Goal: Information Seeking & Learning: Learn about a topic

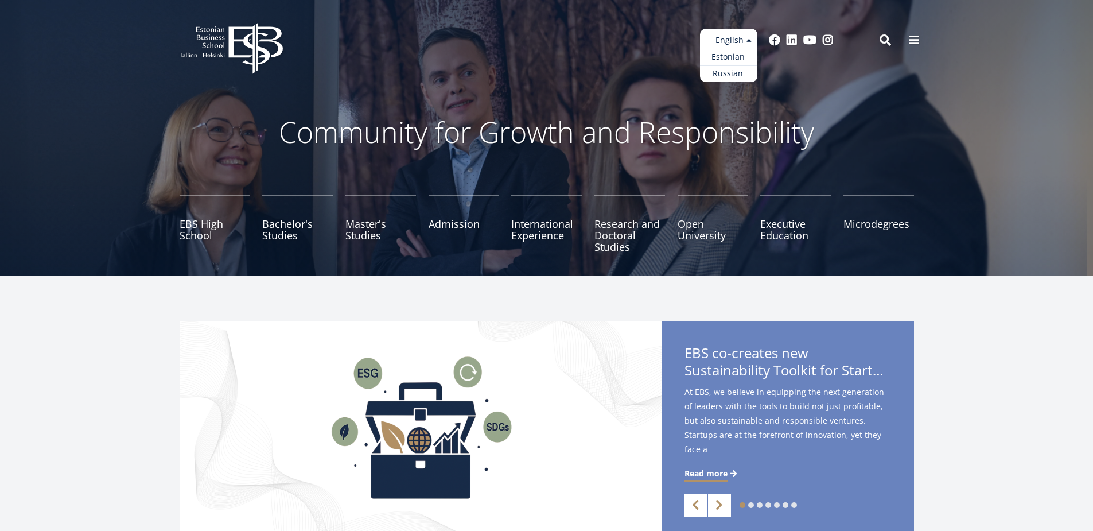
click at [739, 34] on ul "Estonian English Russian" at bounding box center [728, 55] width 57 height 53
click at [737, 57] on link "Estonian" at bounding box center [728, 57] width 57 height 17
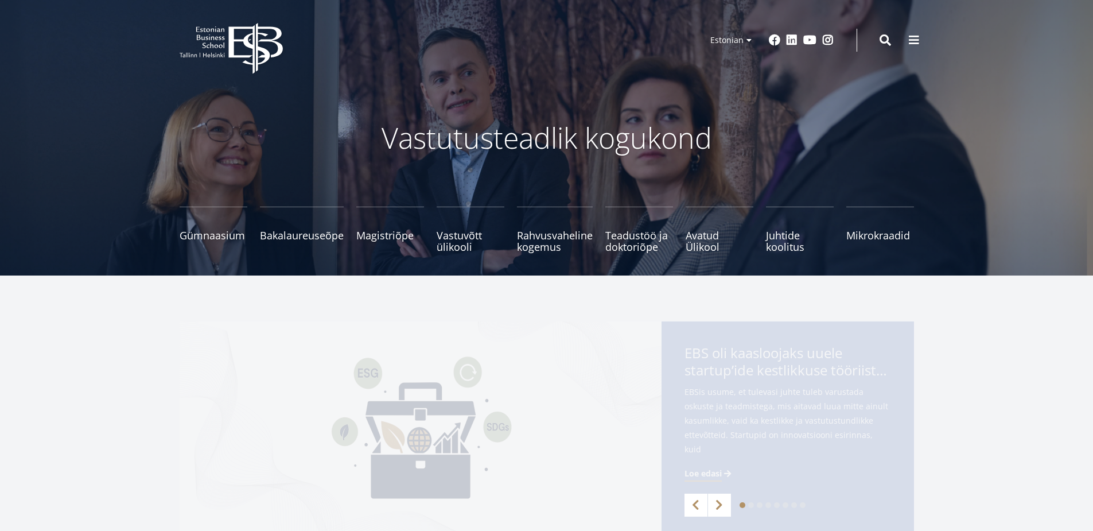
click at [306, 244] on small "Tutvu ja registreeru" at bounding box center [302, 252] width 84 height 17
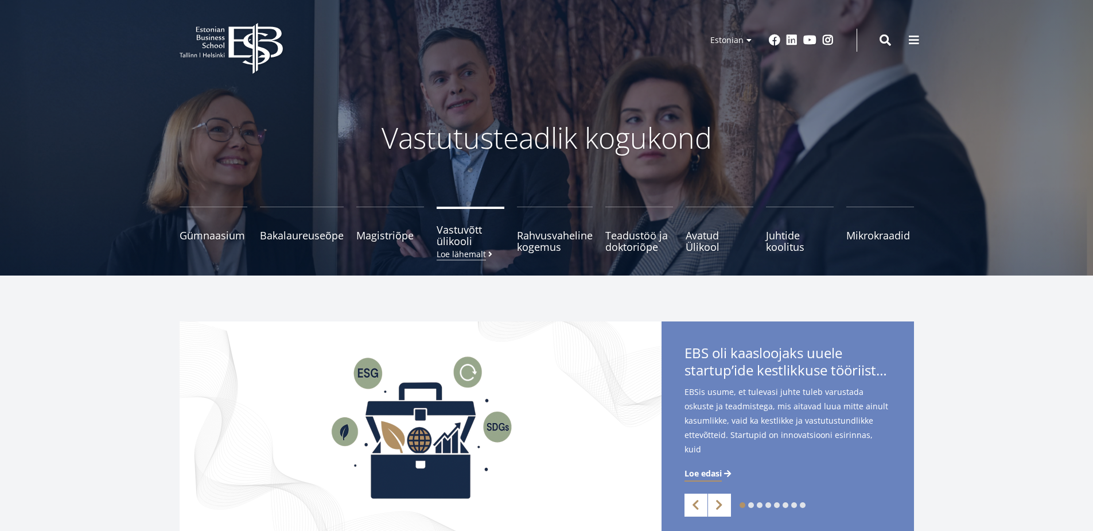
click at [446, 233] on span "Vastuvõtt ülikooli [PERSON_NAME] lähemalt" at bounding box center [471, 235] width 68 height 23
